Goal: Navigation & Orientation: Go to known website

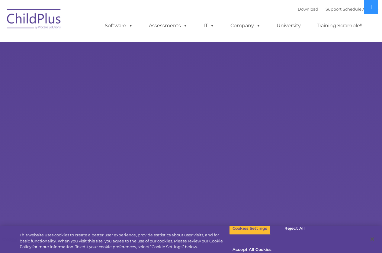
select select "MEDIUM"
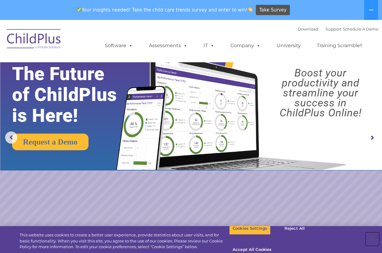
click at [373, 235] on button "Close" at bounding box center [372, 238] width 13 height 13
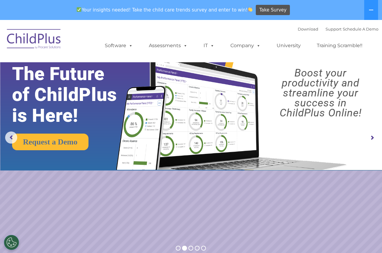
click at [371, 138] on rs-arrow at bounding box center [372, 138] width 12 height 12
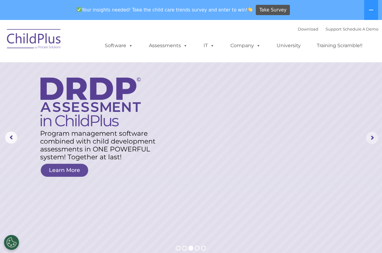
click at [371, 138] on rs-arrow at bounding box center [372, 138] width 12 height 12
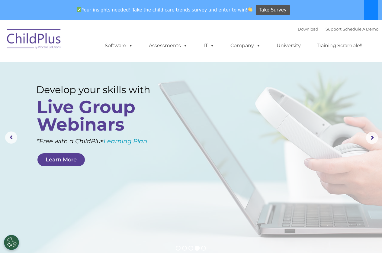
click at [371, 10] on icon at bounding box center [371, 10] width 4 height 1
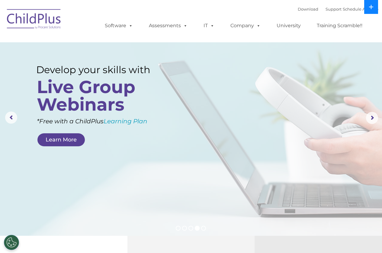
click at [371, 10] on button at bounding box center [371, 7] width 14 height 14
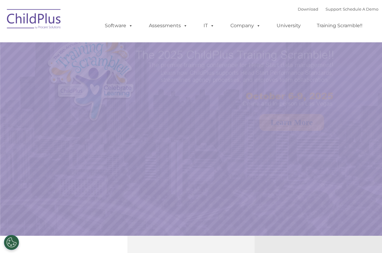
select select "MEDIUM"
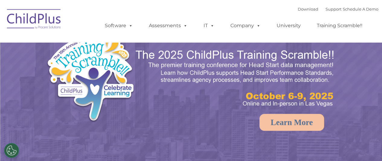
select select "MEDIUM"
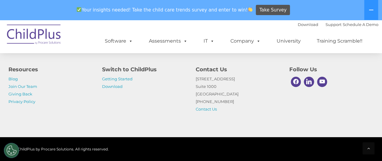
scroll to position [757, 0]
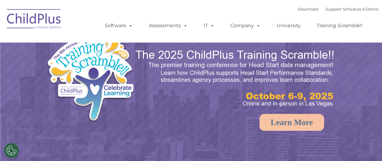
select select "MEDIUM"
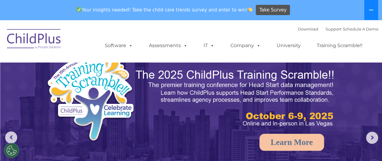
click at [371, 9] on icon at bounding box center [371, 10] width 5 height 5
